Goal: Complete application form

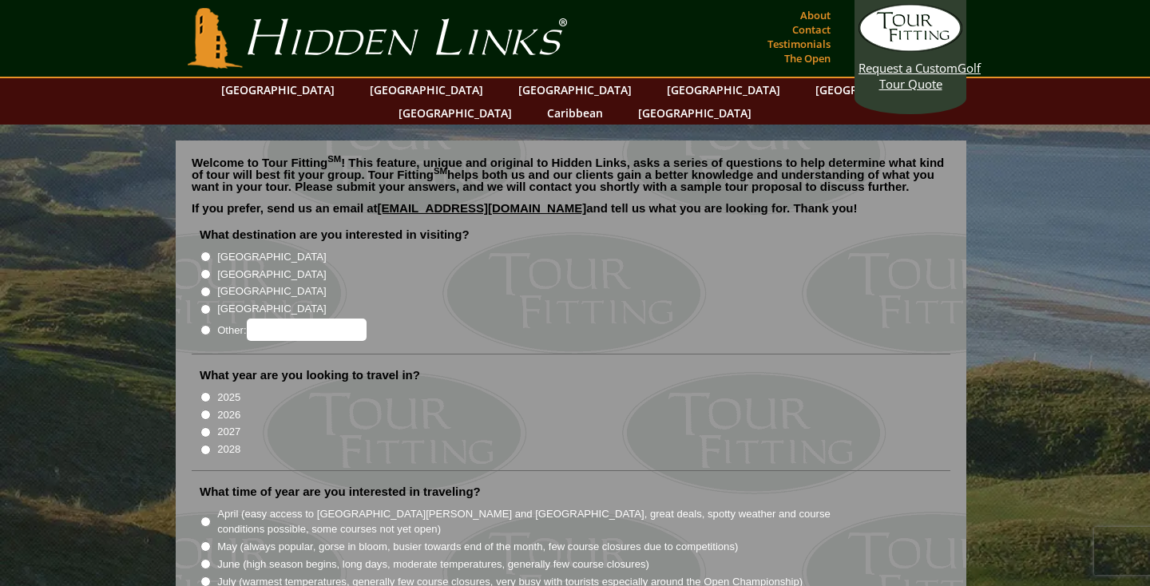
radio input "true"
click at [275, 319] on input "Other:" at bounding box center [307, 330] width 120 height 22
type input "[GEOGRAPHIC_DATA]"
click at [232, 407] on label "2026" at bounding box center [228, 415] width 23 height 16
click at [211, 410] on input "2026" at bounding box center [205, 415] width 10 height 10
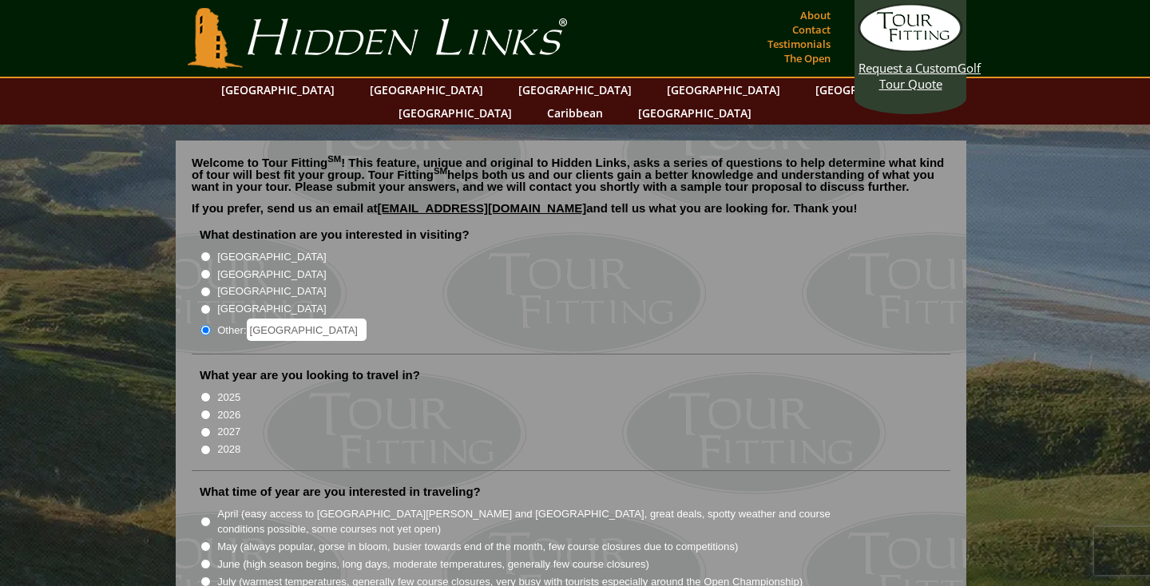
radio input "true"
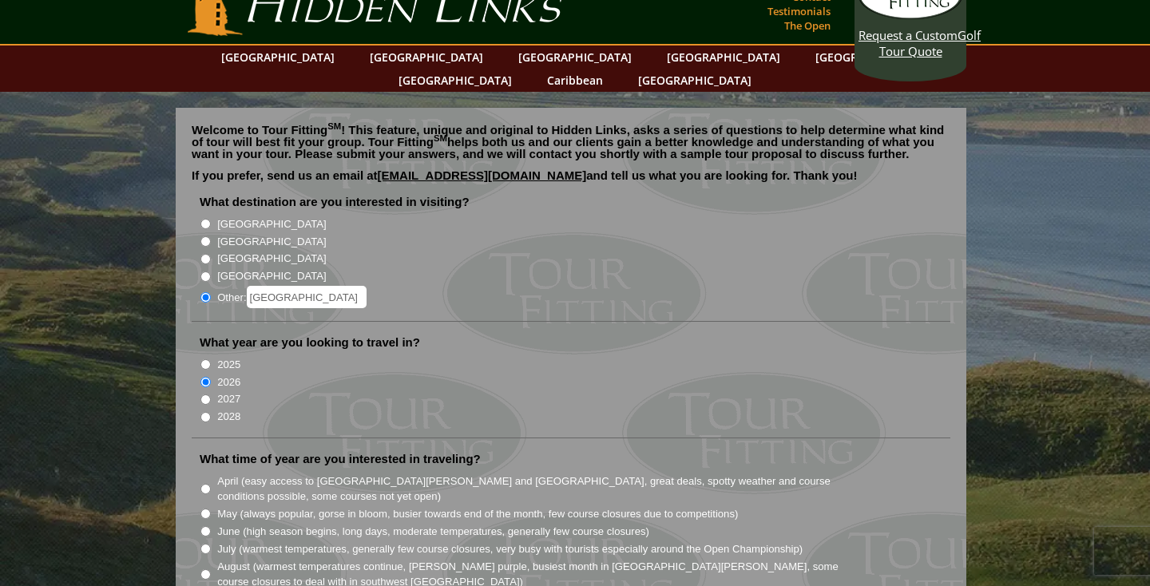
scroll to position [39, 0]
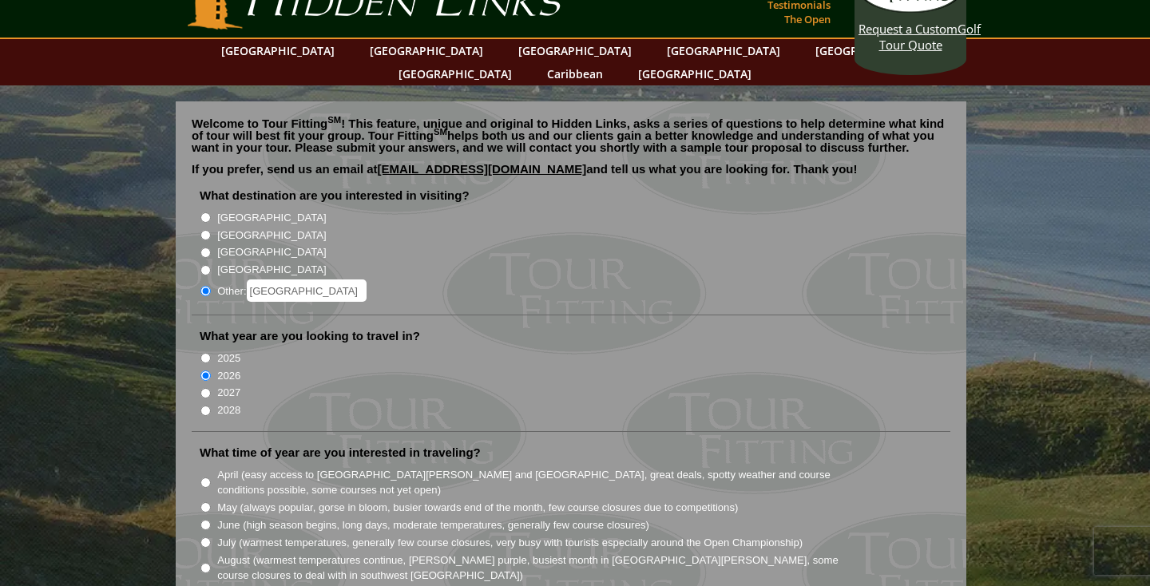
click at [204, 563] on input "August (warmest temperatures continue, heather bright purple, busiest month in …" at bounding box center [205, 568] width 10 height 10
radio input "true"
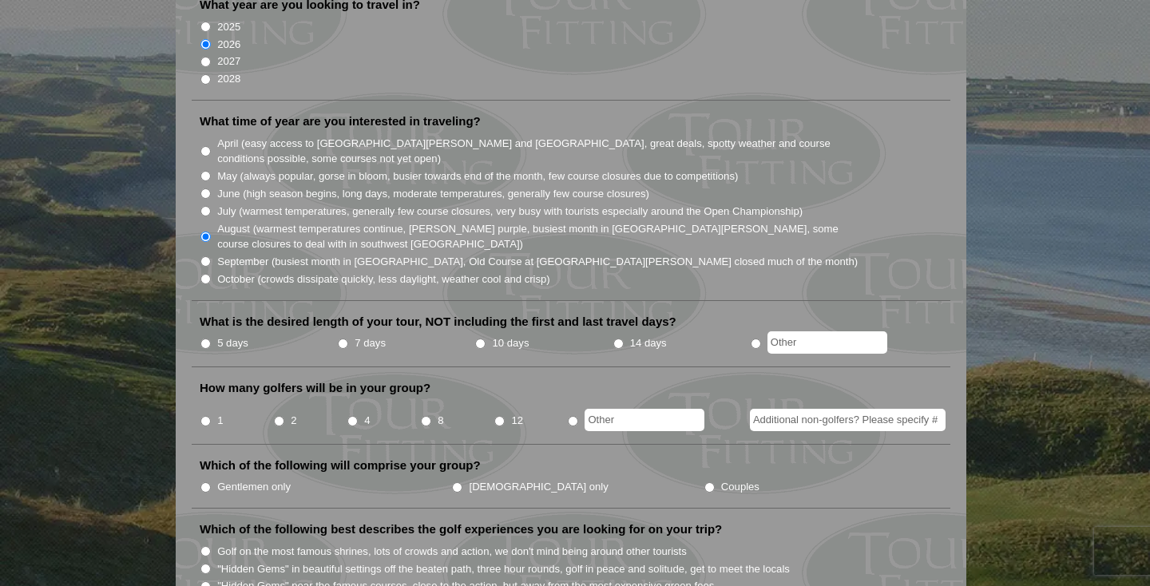
scroll to position [370, 0]
click at [204, 338] on input "5 days" at bounding box center [205, 343] width 10 height 10
radio input "true"
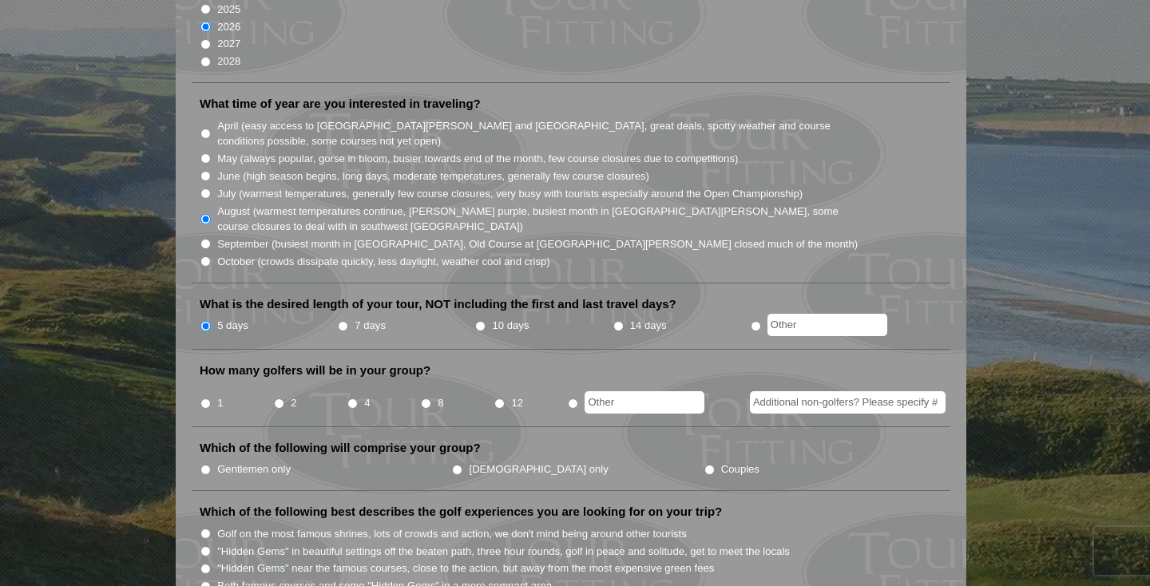
scroll to position [390, 0]
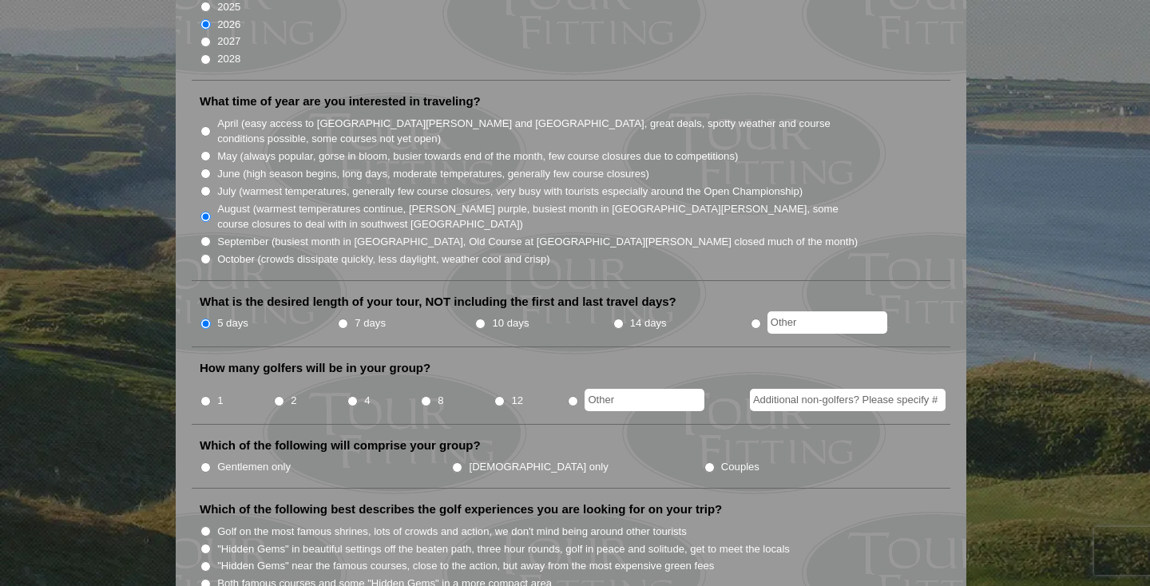
click at [427, 396] on input "8" at bounding box center [426, 401] width 10 height 10
radio input "true"
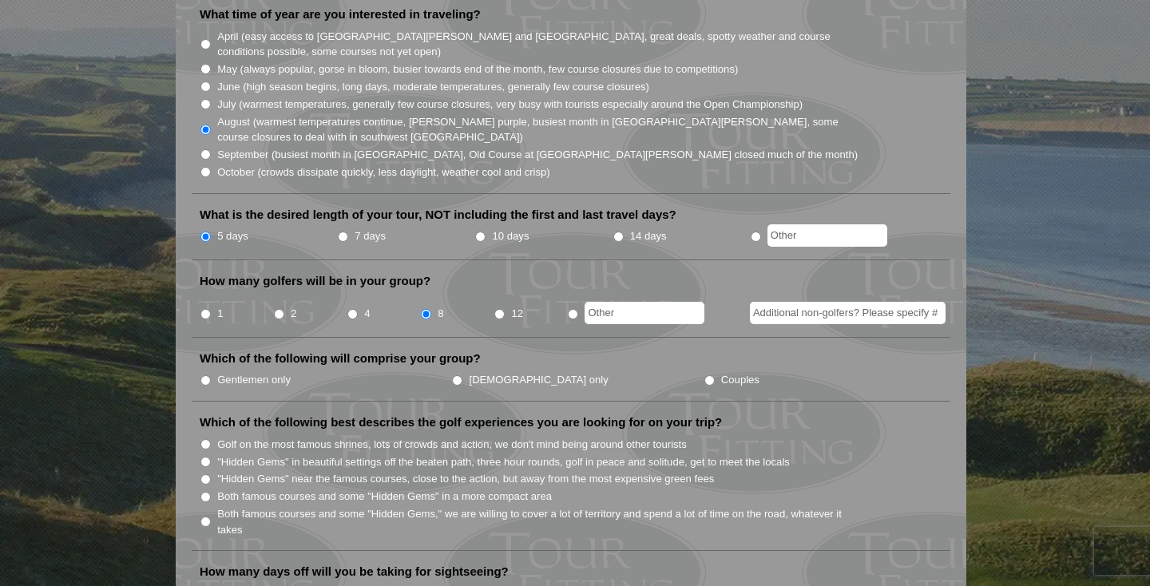
scroll to position [483, 0]
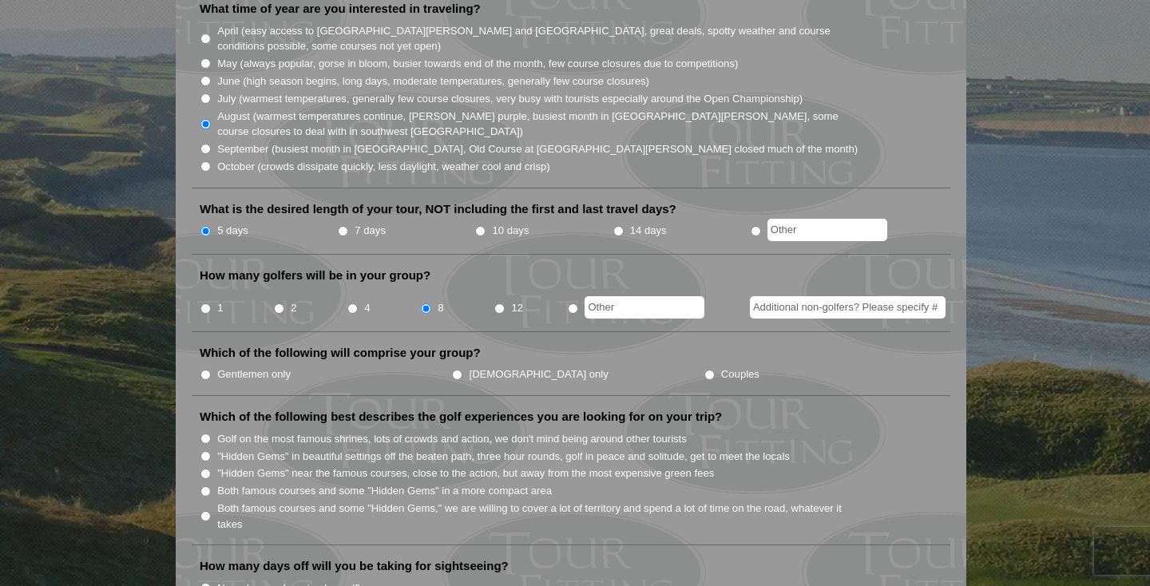
click at [209, 370] on input "Gentlemen only" at bounding box center [205, 375] width 10 height 10
radio input "true"
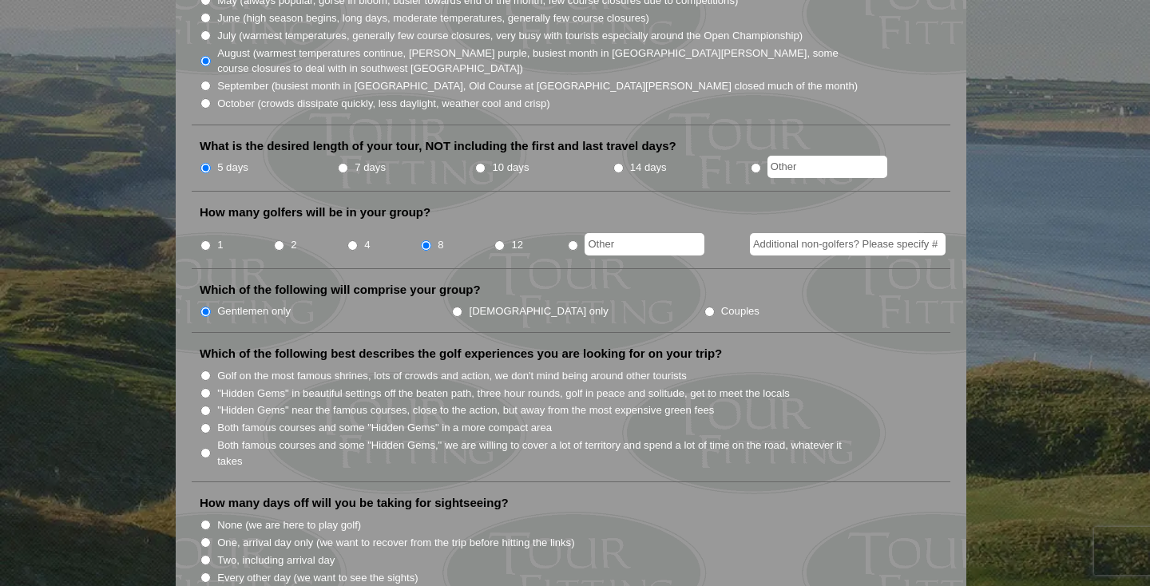
scroll to position [546, 0]
click at [210, 436] on li "Both famous courses and some "Hidden Gems," we are willing to cover a lot of te…" at bounding box center [577, 452] width 755 height 33
click at [206, 448] on input "Both famous courses and some "Hidden Gems," we are willing to cover a lot of te…" at bounding box center [205, 453] width 10 height 10
radio input "true"
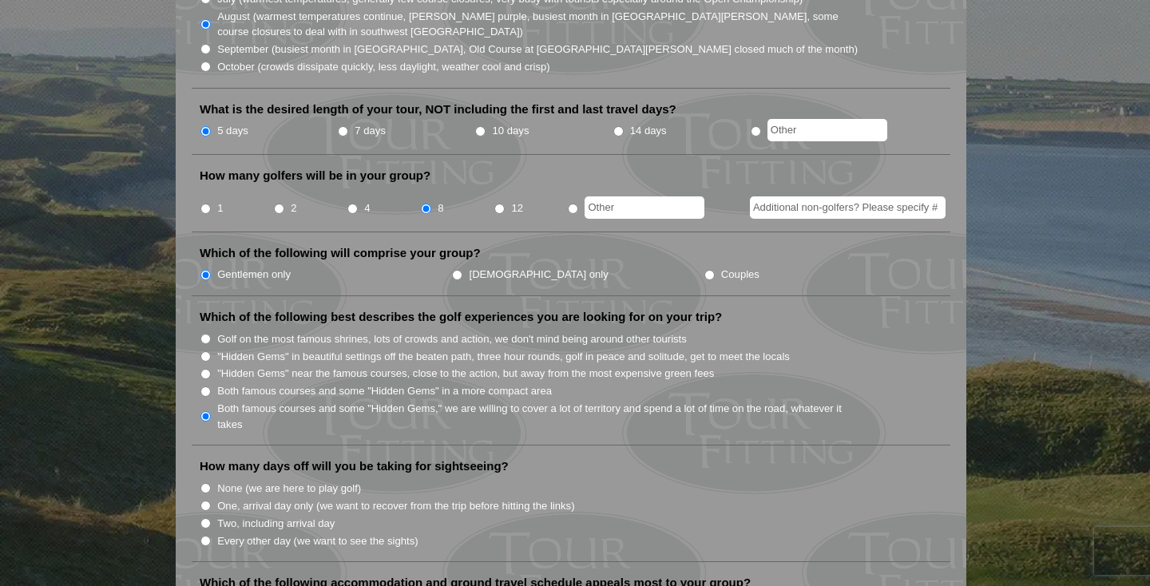
scroll to position [588, 0]
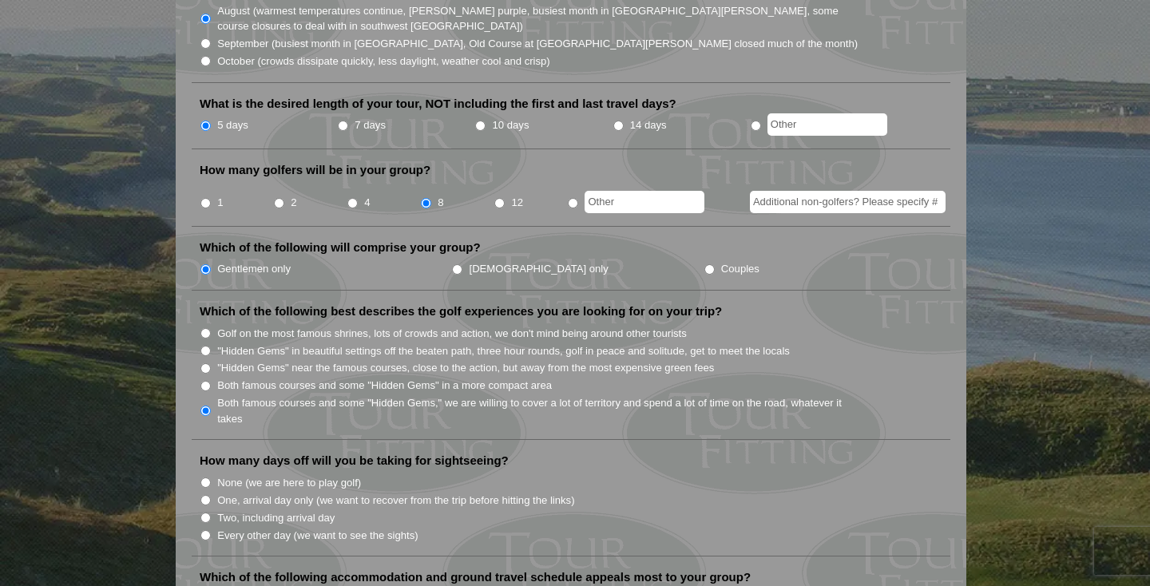
click at [206, 477] on input "None (we are here to play golf)" at bounding box center [205, 482] width 10 height 10
radio input "true"
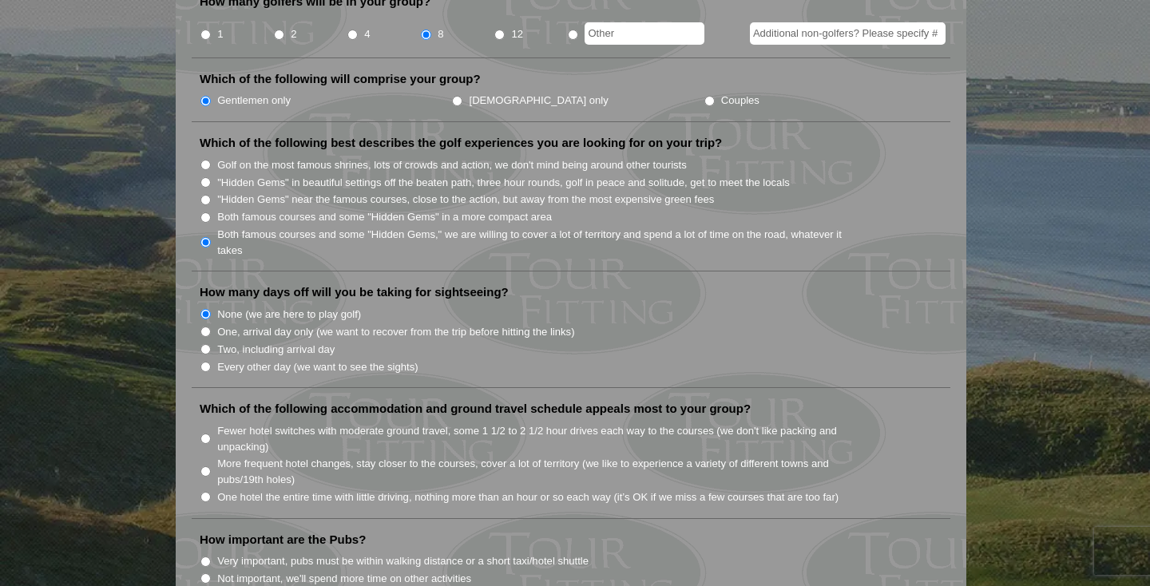
scroll to position [762, 0]
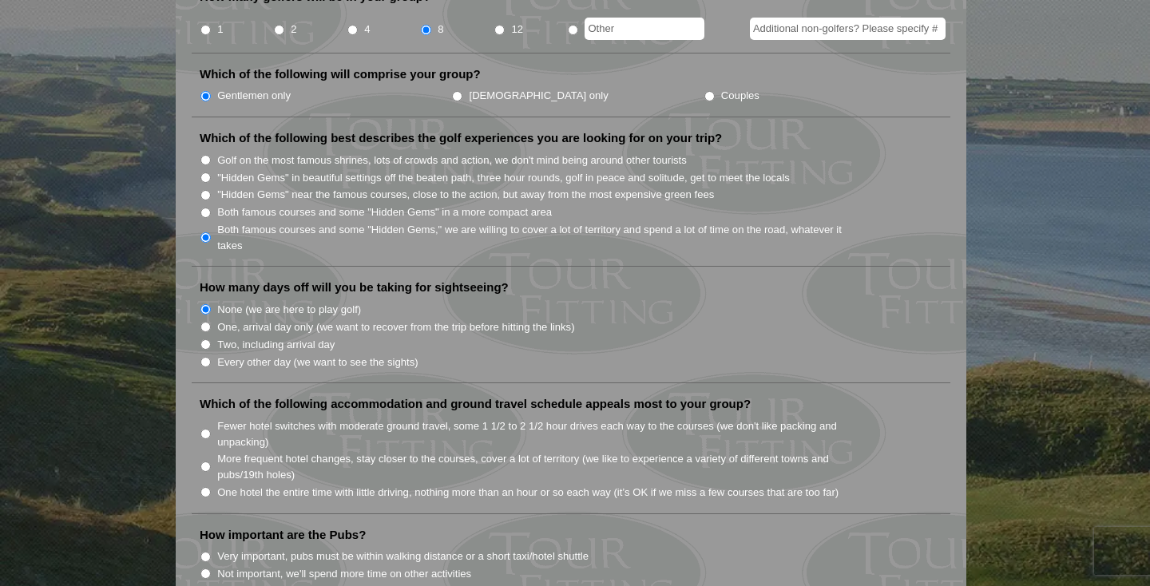
click at [205, 429] on input "Fewer hotel switches with moderate ground travel, some 1 1/2 to 2 1/2 hour driv…" at bounding box center [205, 434] width 10 height 10
radio input "true"
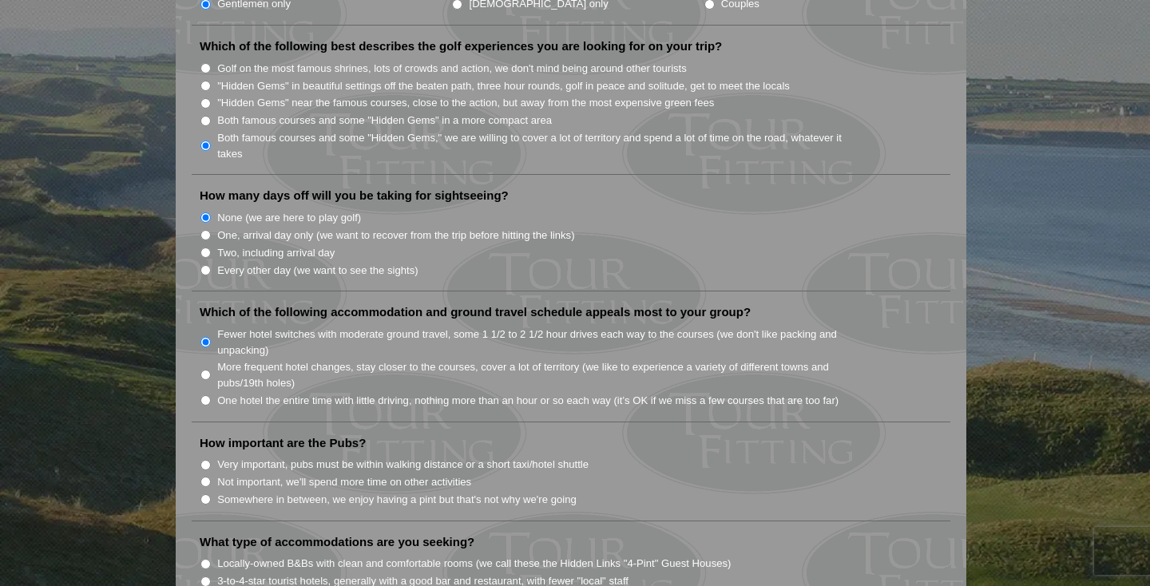
scroll to position [853, 0]
click at [208, 477] on input "Not important, we'll spend more time on other activities" at bounding box center [205, 482] width 10 height 10
radio input "true"
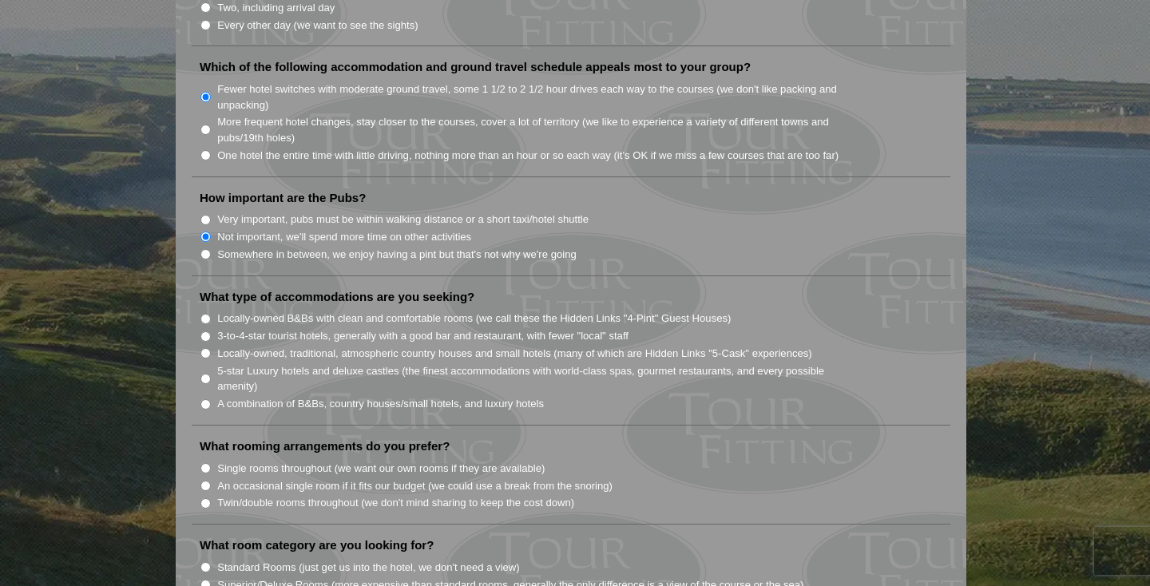
scroll to position [1101, 0]
click at [208, 496] on input "Twin/double rooms throughout (we don't mind sharing to keep the cost down)" at bounding box center [205, 501] width 10 height 10
radio input "true"
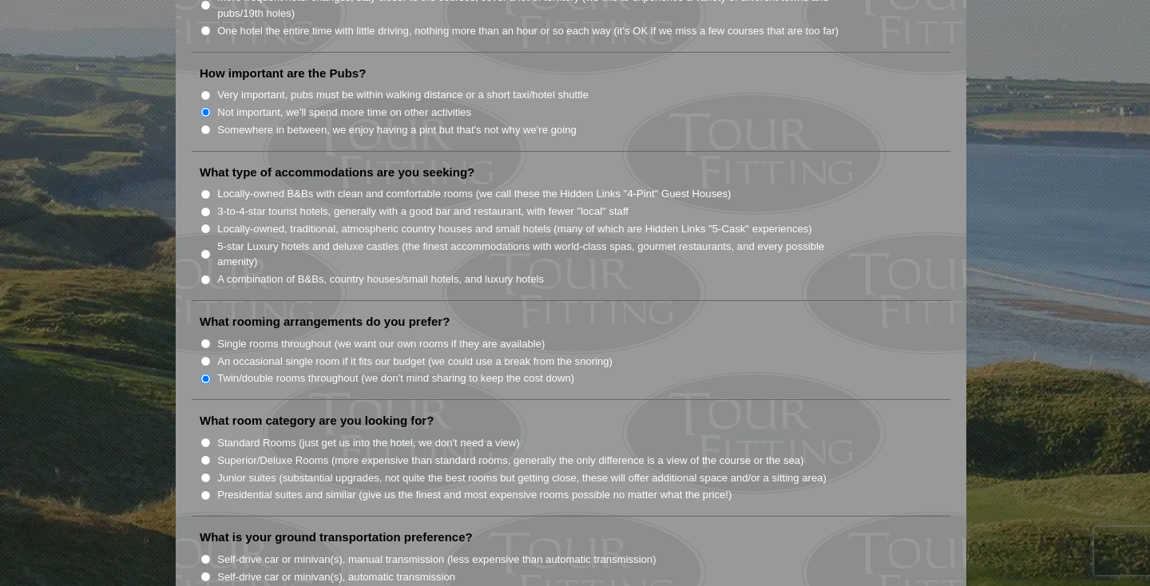
scroll to position [1224, 0]
click at [206, 437] on input "Standard Rooms (just get us into the hotel, we don't need a view)" at bounding box center [205, 442] width 10 height 10
radio input "true"
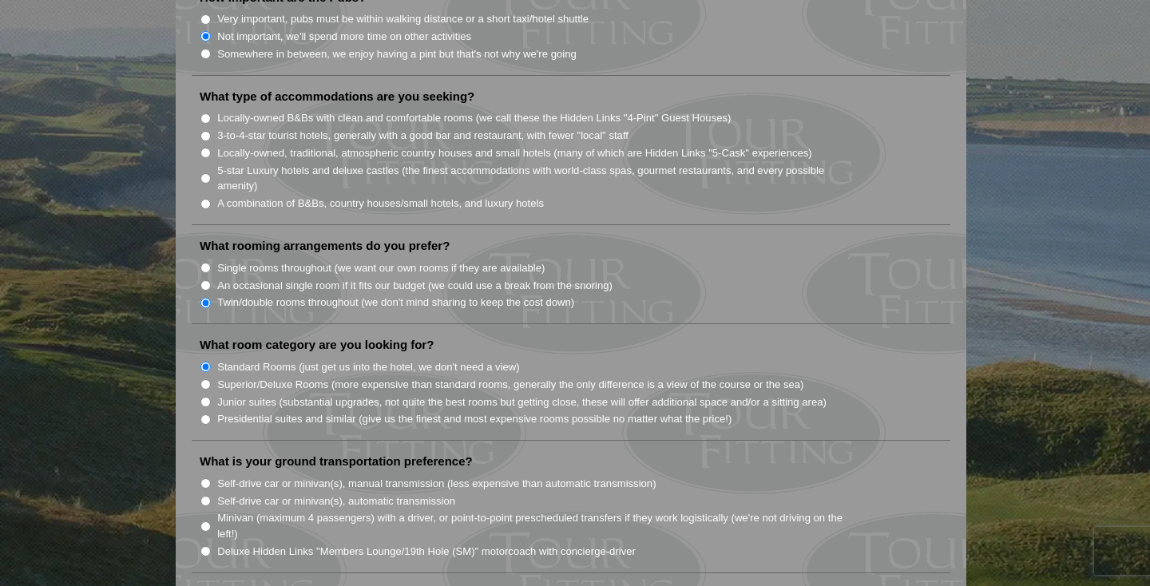
scroll to position [1298, 0]
click at [205, 497] on input "Self-drive car or minivan(s), automatic transmission" at bounding box center [205, 502] width 10 height 10
radio input "true"
click at [206, 509] on li "Minivan (maximum 4 passengers) with a driver, or point-to-point prescheduled tr…" at bounding box center [577, 525] width 755 height 33
click at [204, 522] on input "Minivan (maximum 4 passengers) with a driver, or point-to-point prescheduled tr…" at bounding box center [205, 527] width 10 height 10
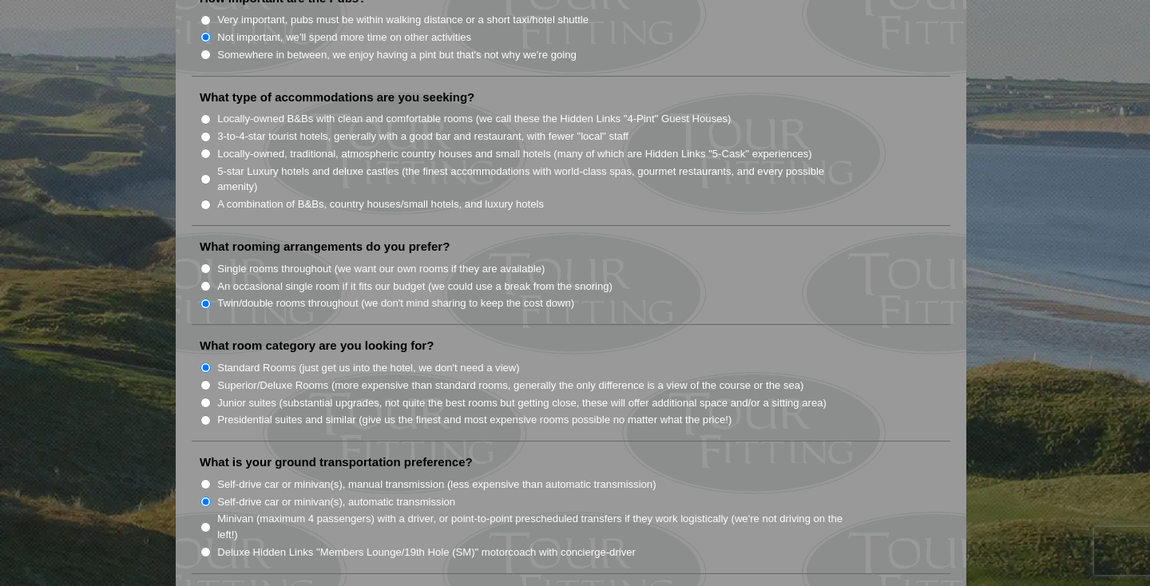
radio input "true"
click at [203, 497] on input "Self-drive car or minivan(s), automatic transmission" at bounding box center [205, 502] width 10 height 10
radio input "true"
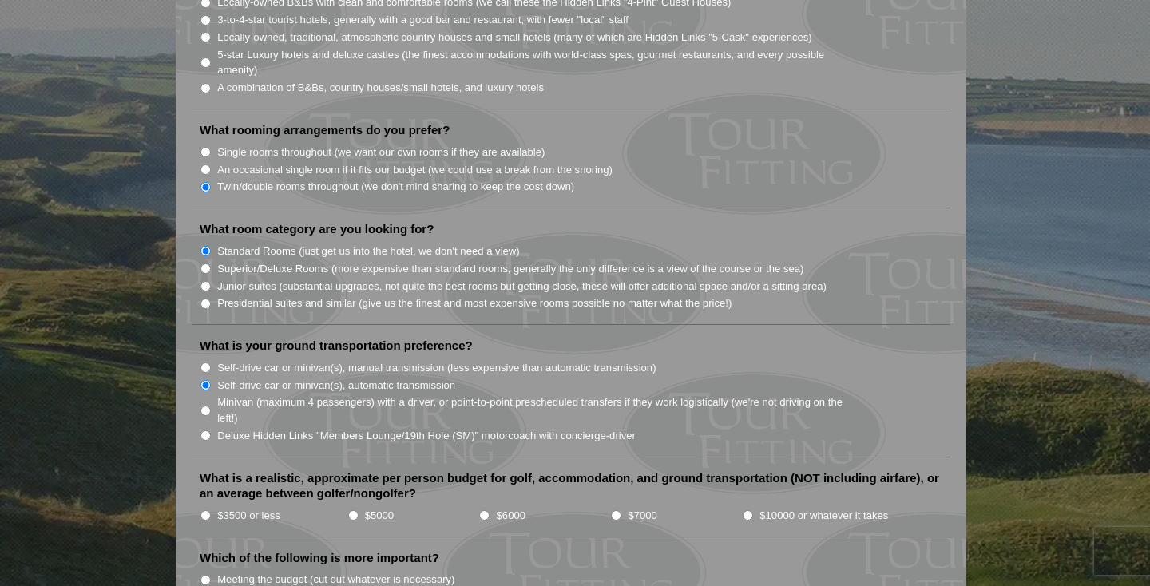
scroll to position [1415, 0]
click at [206, 509] on input "$3500 or less" at bounding box center [205, 514] width 10 height 10
radio input "true"
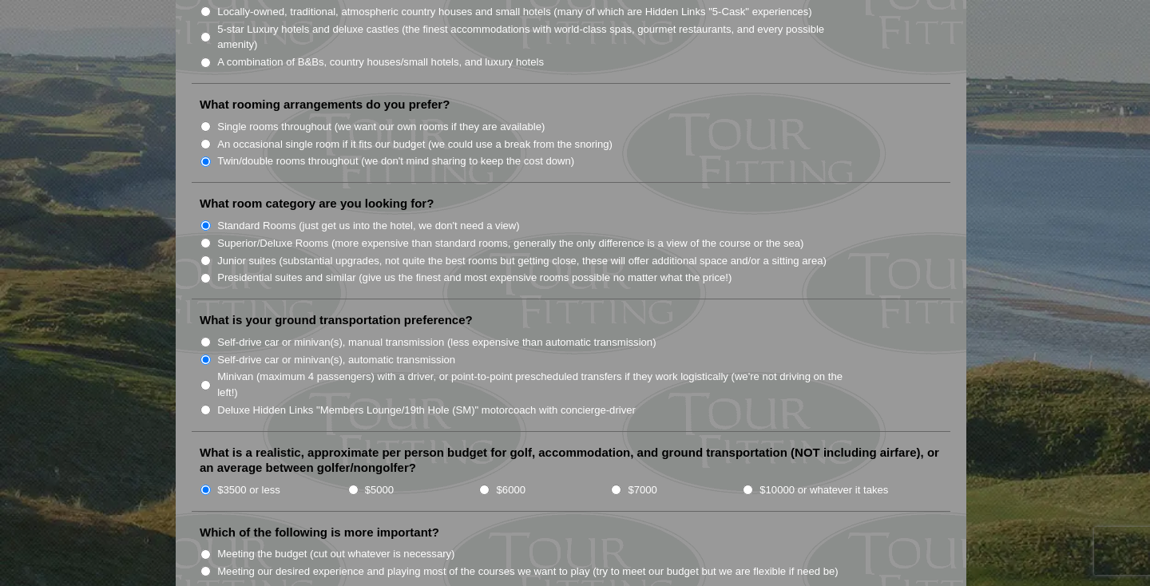
scroll to position [1450, 0]
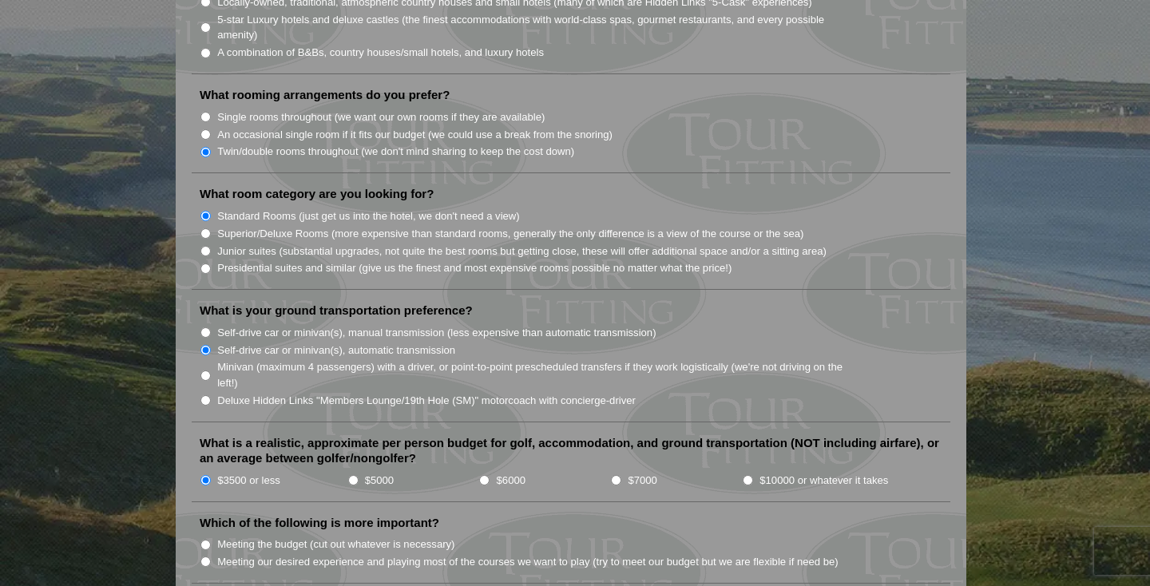
click at [204, 556] on input "Meeting our desired experience and playing most of the courses we want to play …" at bounding box center [205, 561] width 10 height 10
radio input "true"
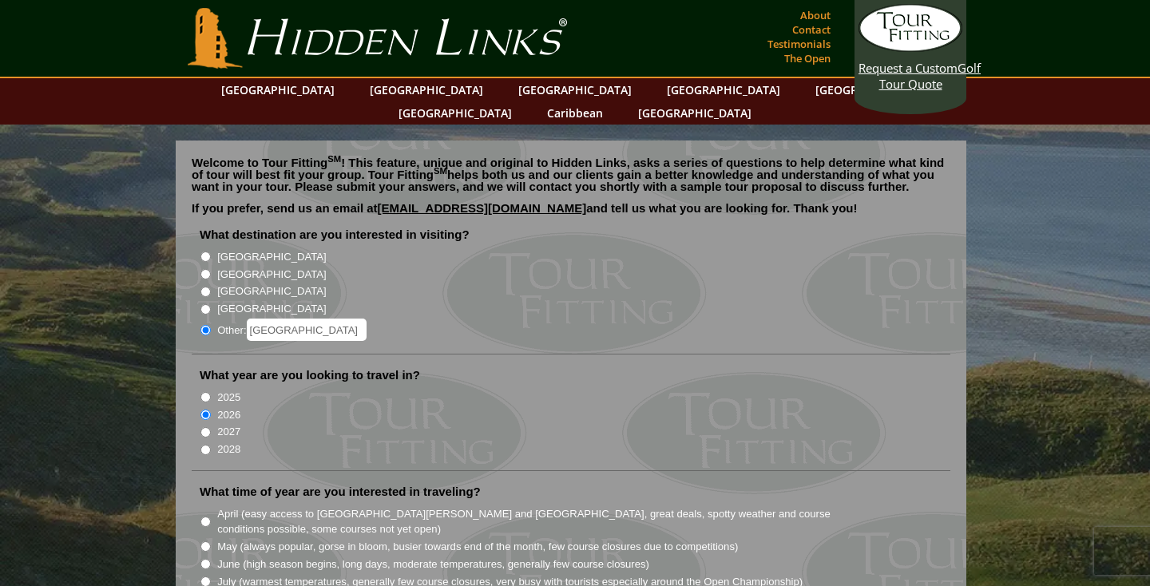
scroll to position [0, 0]
click at [812, 51] on link "The Open" at bounding box center [807, 58] width 54 height 22
